Goal: Information Seeking & Learning: Compare options

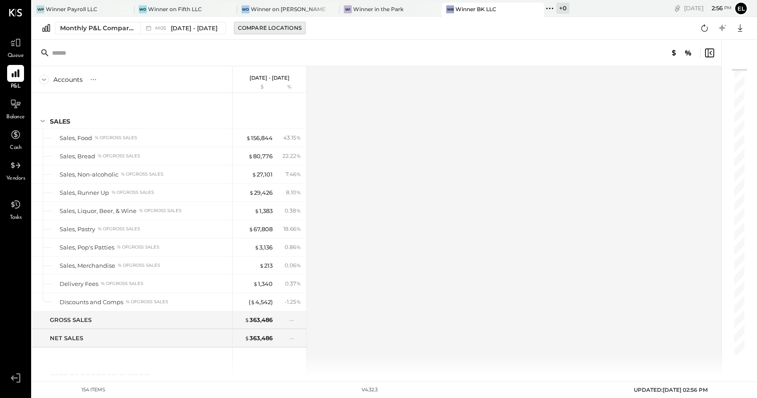
click at [292, 24] on div "Compare Locations" at bounding box center [270, 28] width 64 height 8
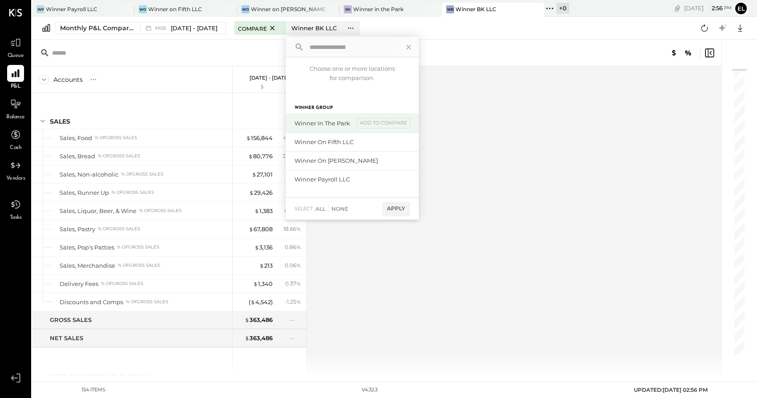
click at [327, 121] on div "Winner in the Park" at bounding box center [325, 123] width 60 height 8
click at [386, 123] on div "add to compare" at bounding box center [383, 123] width 53 height 11
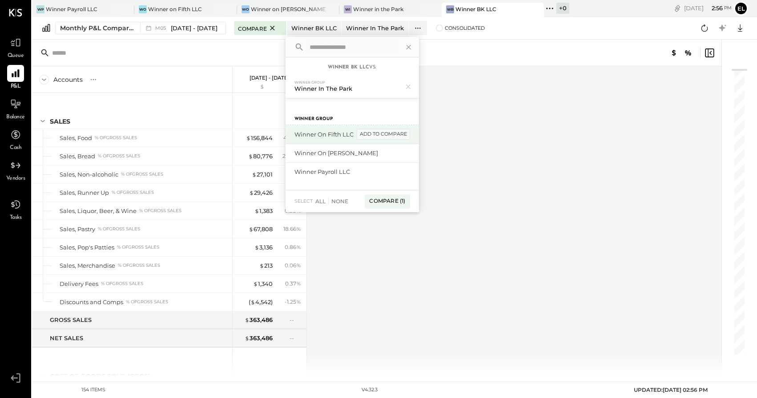
click at [387, 134] on div "add to compare" at bounding box center [383, 134] width 53 height 11
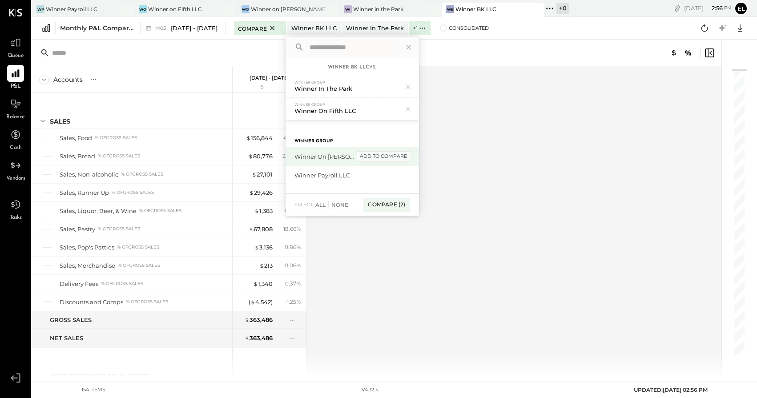
click at [376, 156] on div "add to compare" at bounding box center [383, 156] width 53 height 11
click at [392, 207] on div "Compare (3)" at bounding box center [386, 209] width 46 height 14
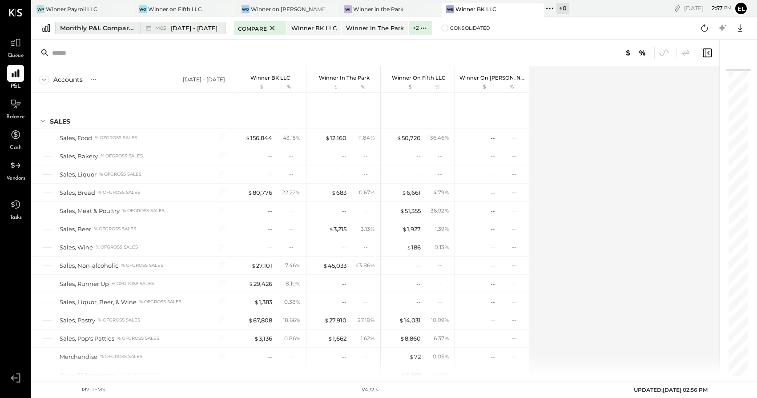
click at [168, 31] on div "M05 [DATE] - [DATE]" at bounding box center [186, 28] width 62 height 8
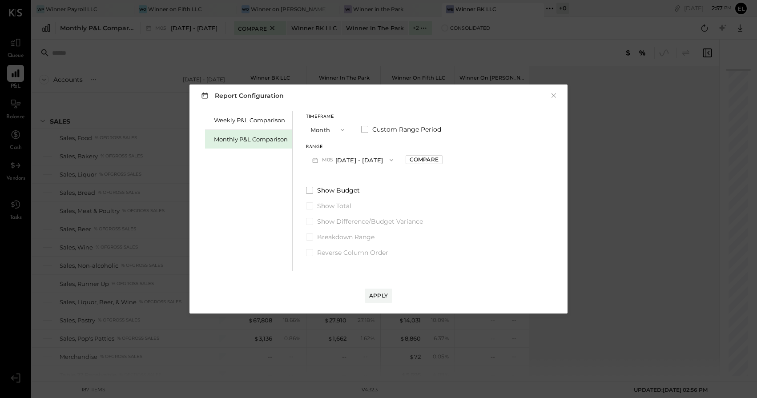
click at [336, 128] on span "button" at bounding box center [341, 129] width 12 height 7
click at [320, 162] on span "YTD" at bounding box center [317, 161] width 9 height 6
click at [380, 298] on div "Apply" at bounding box center [378, 296] width 19 height 8
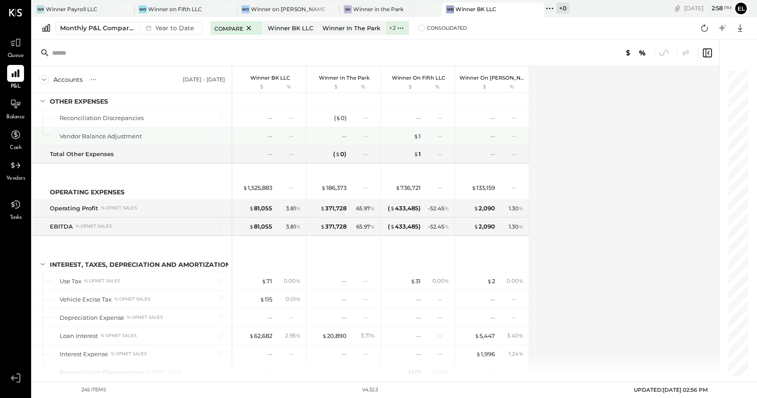
scroll to position [3691, 0]
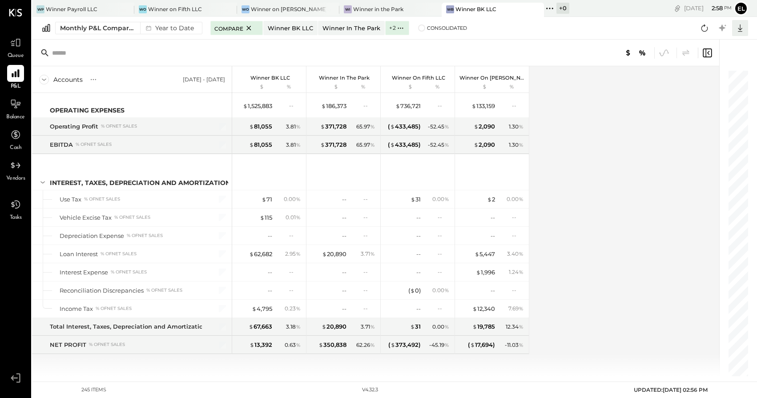
click at [743, 29] on icon at bounding box center [741, 28] width 12 height 12
click at [699, 79] on div "Excel" at bounding box center [712, 80] width 71 height 19
